Goal: Navigation & Orientation: Find specific page/section

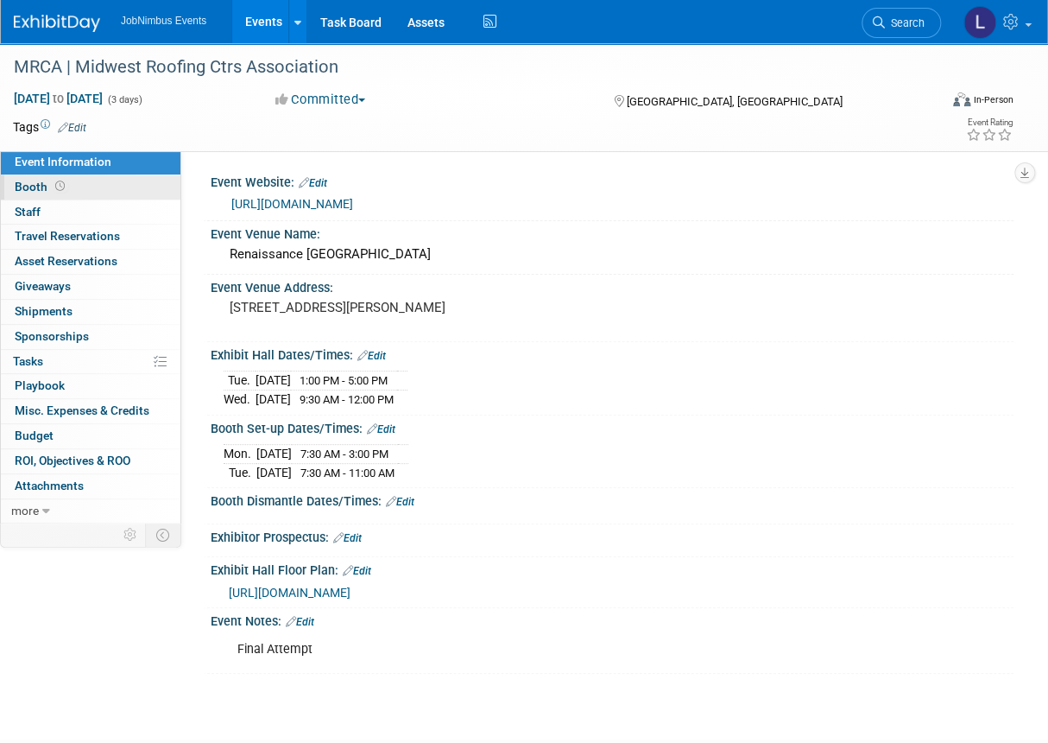
click at [96, 185] on link "Booth" at bounding box center [91, 187] width 180 height 24
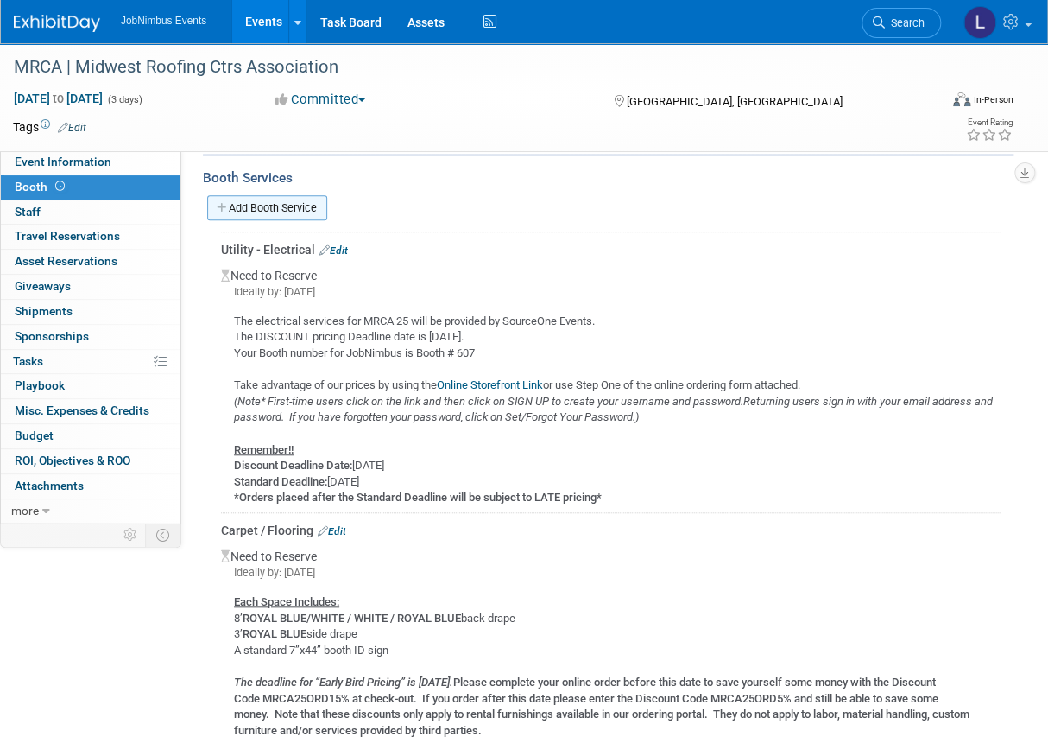
scroll to position [242, 0]
click at [277, 29] on link "Events" at bounding box center [263, 21] width 63 height 43
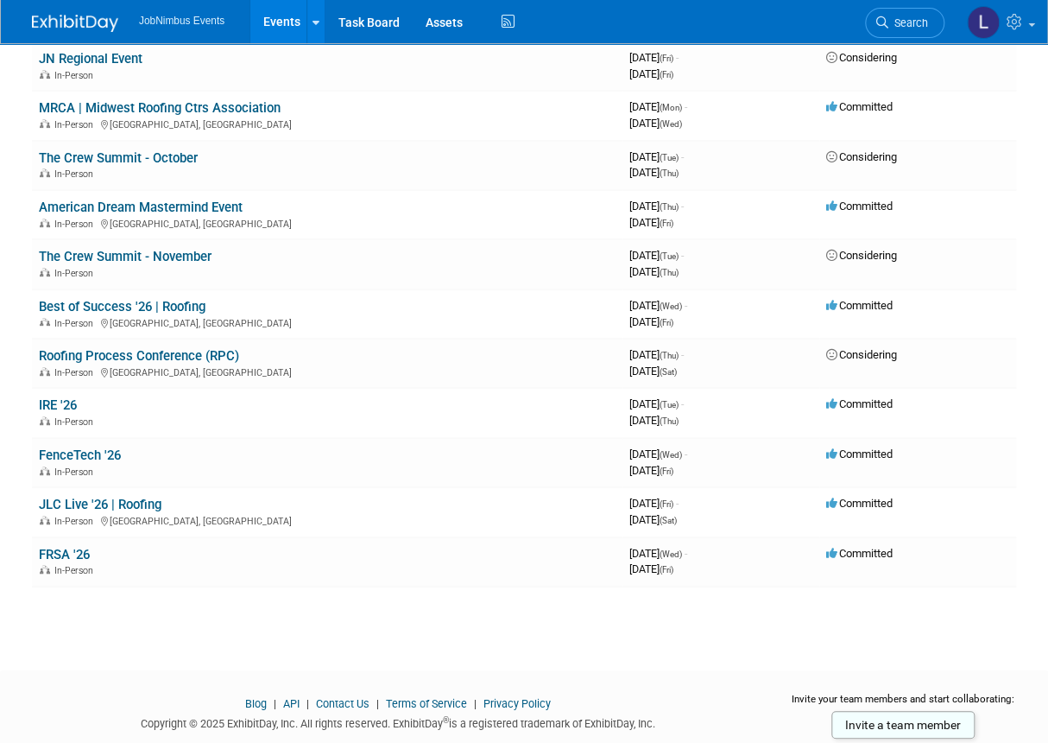
scroll to position [143, 0]
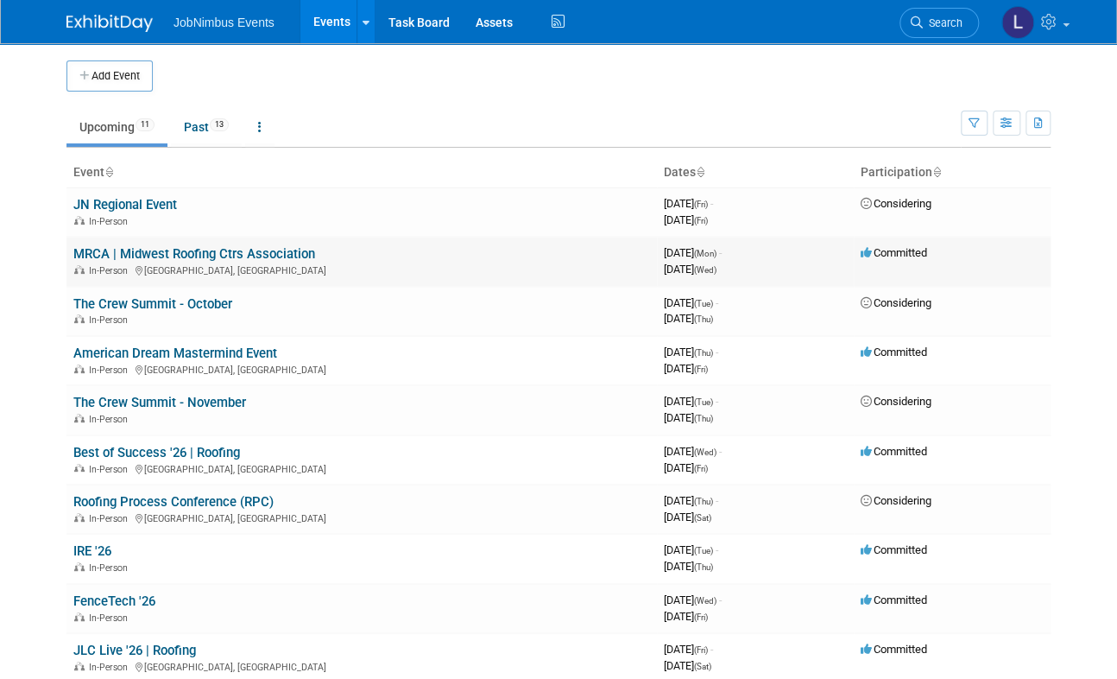
click at [147, 253] on link "MRCA | Midwest Roofing Ctrs Association" at bounding box center [194, 254] width 242 height 16
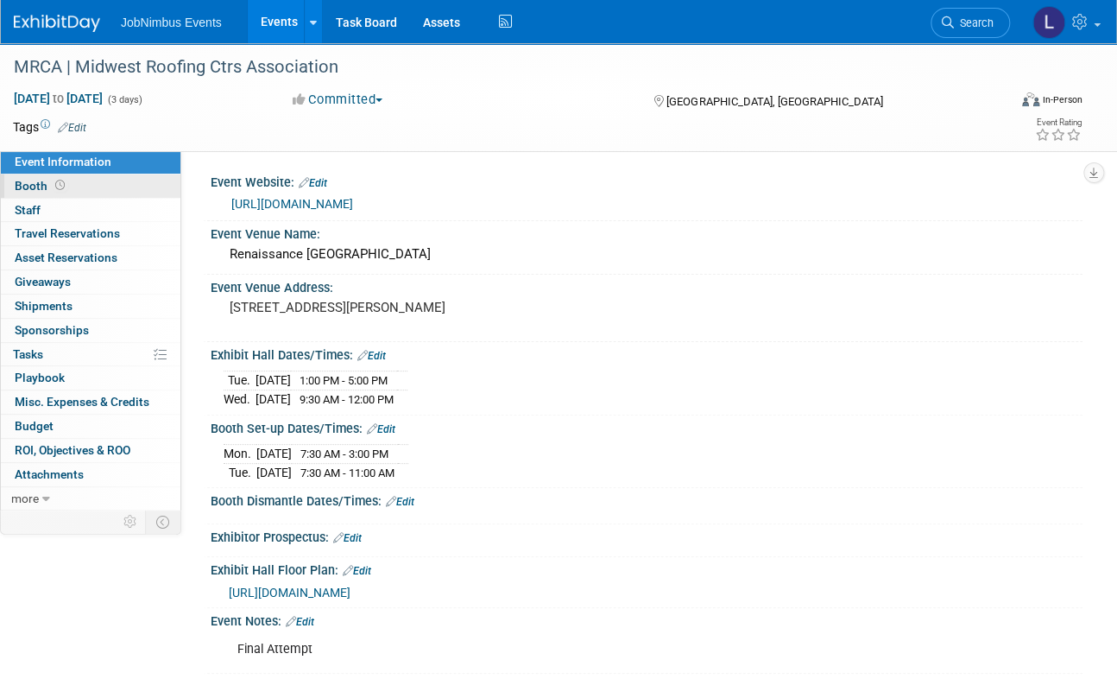
click at [111, 188] on link "Booth" at bounding box center [91, 185] width 180 height 23
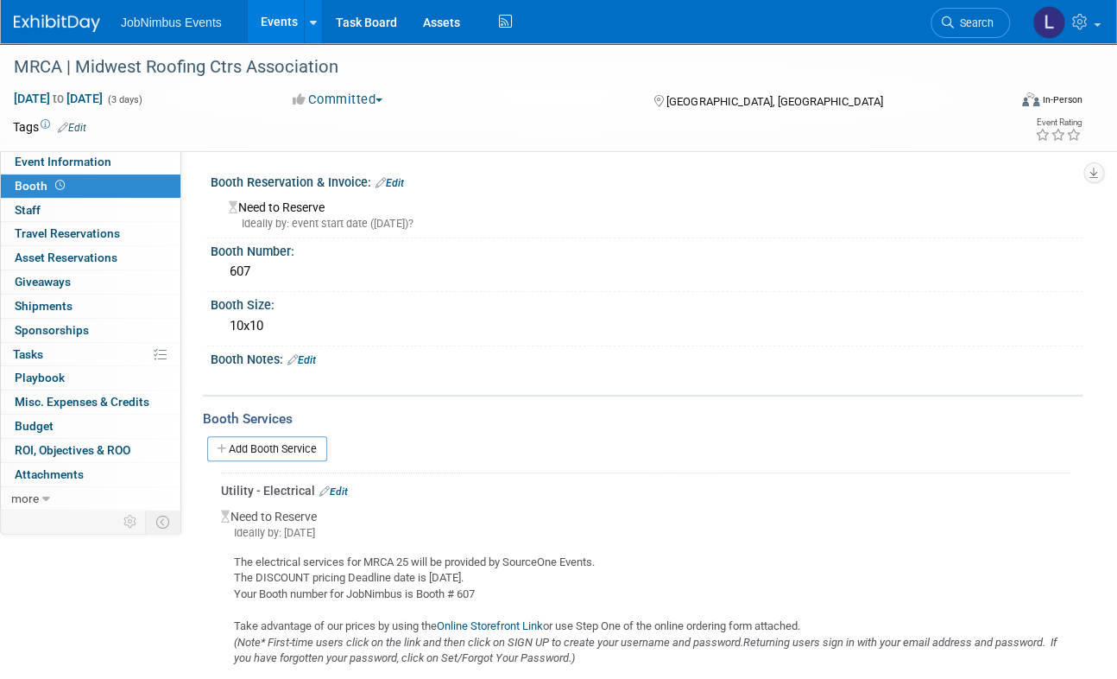
click at [281, 18] on link "Events" at bounding box center [279, 21] width 63 height 43
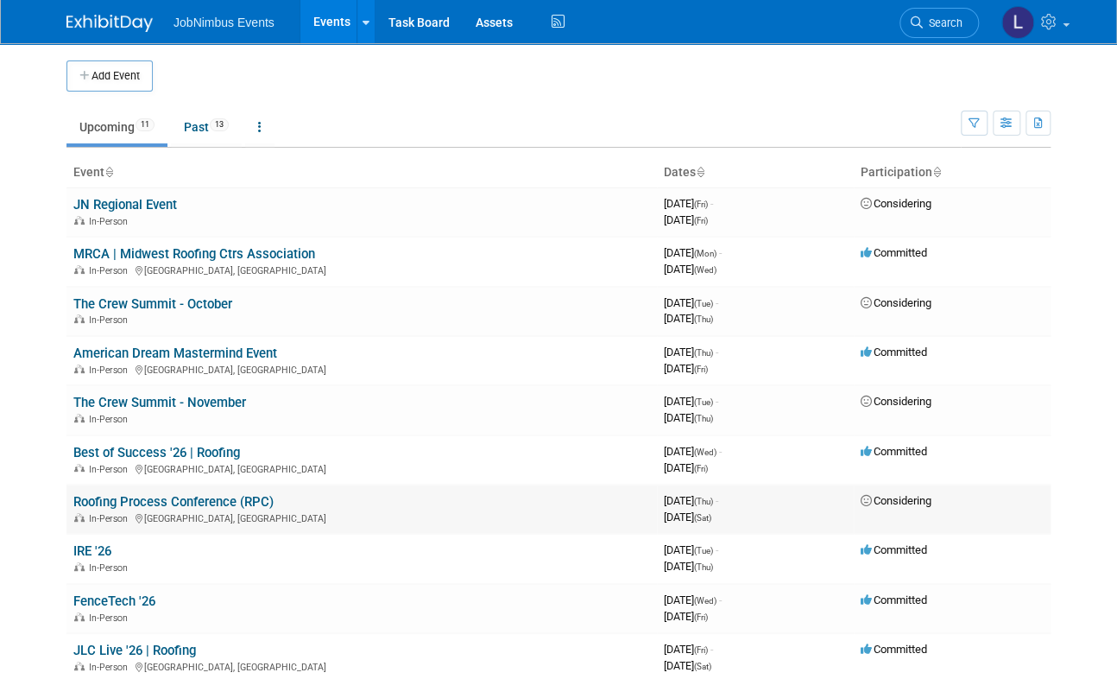
click at [220, 498] on link "Roofing Process Conference (RPC)" at bounding box center [173, 502] width 200 height 16
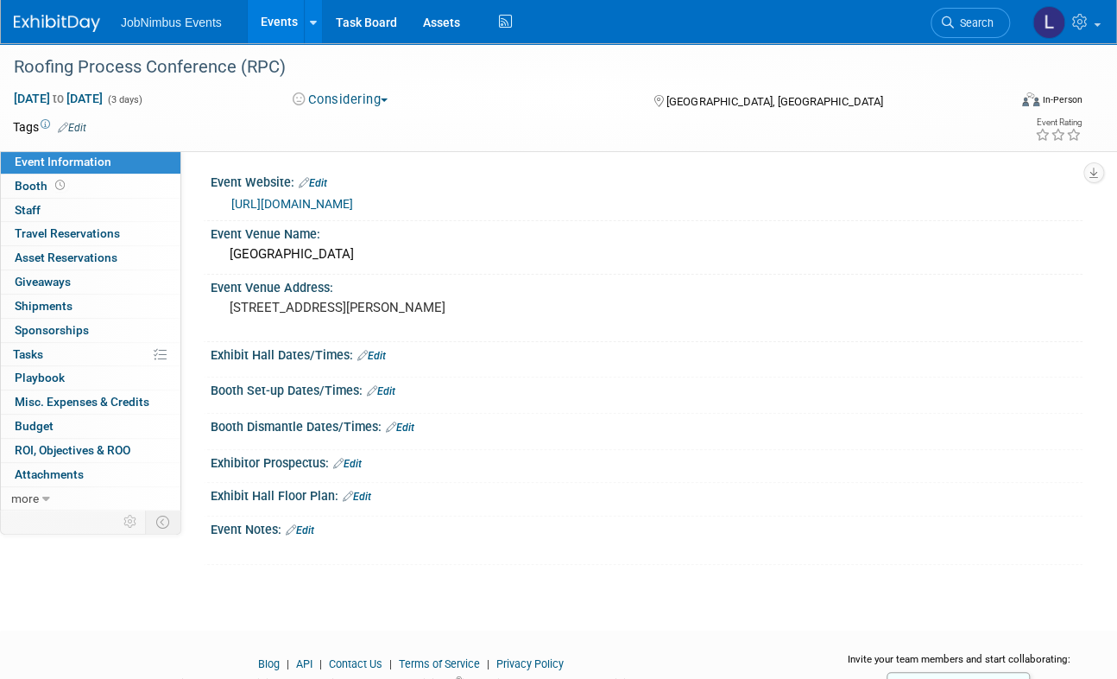
click at [330, 199] on link "[URL][DOMAIN_NAME]" at bounding box center [292, 204] width 122 height 14
click at [146, 197] on link "Booth" at bounding box center [91, 185] width 180 height 23
